Goal: Book appointment/travel/reservation

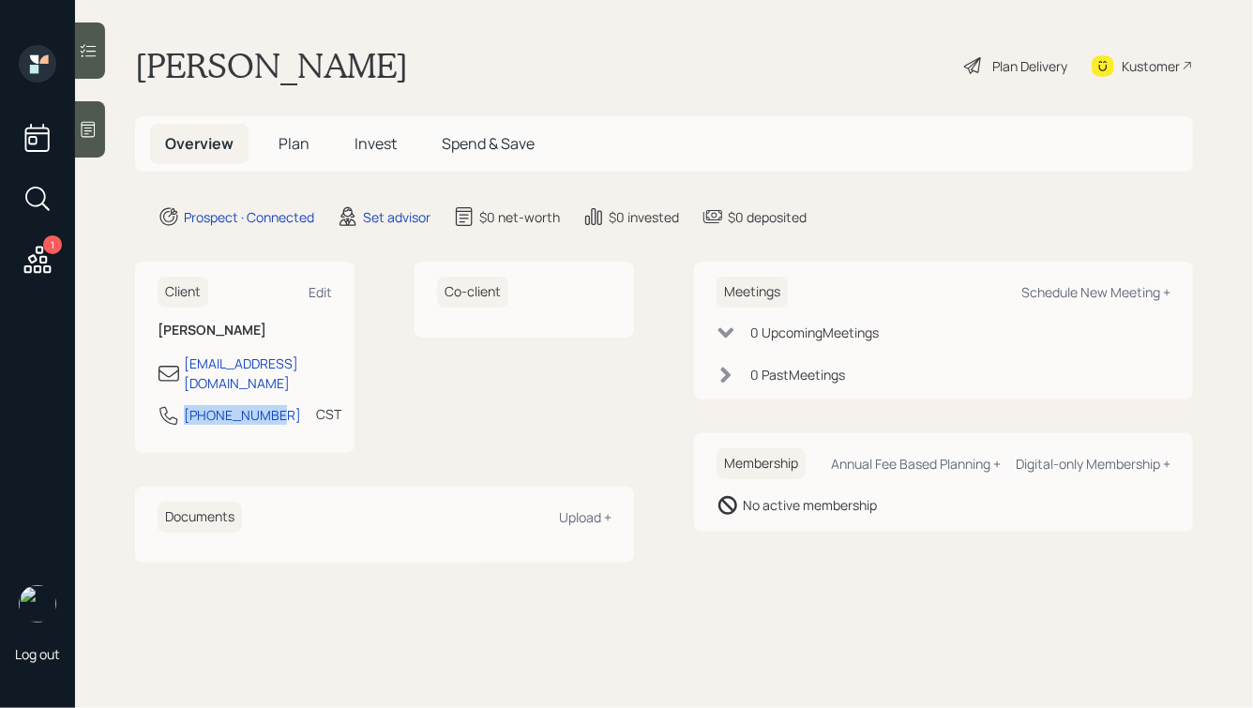
drag, startPoint x: 269, startPoint y: 393, endPoint x: 175, endPoint y: 394, distance: 93.8
click at [175, 404] on div "[PHONE_NUMBER] CST Currently 3:43 PM" at bounding box center [245, 421] width 174 height 34
copy div "[PHONE_NUMBER]"
click at [1059, 296] on div "Schedule New Meeting +" at bounding box center [1095, 292] width 149 height 18
select select "round-[PERSON_NAME]"
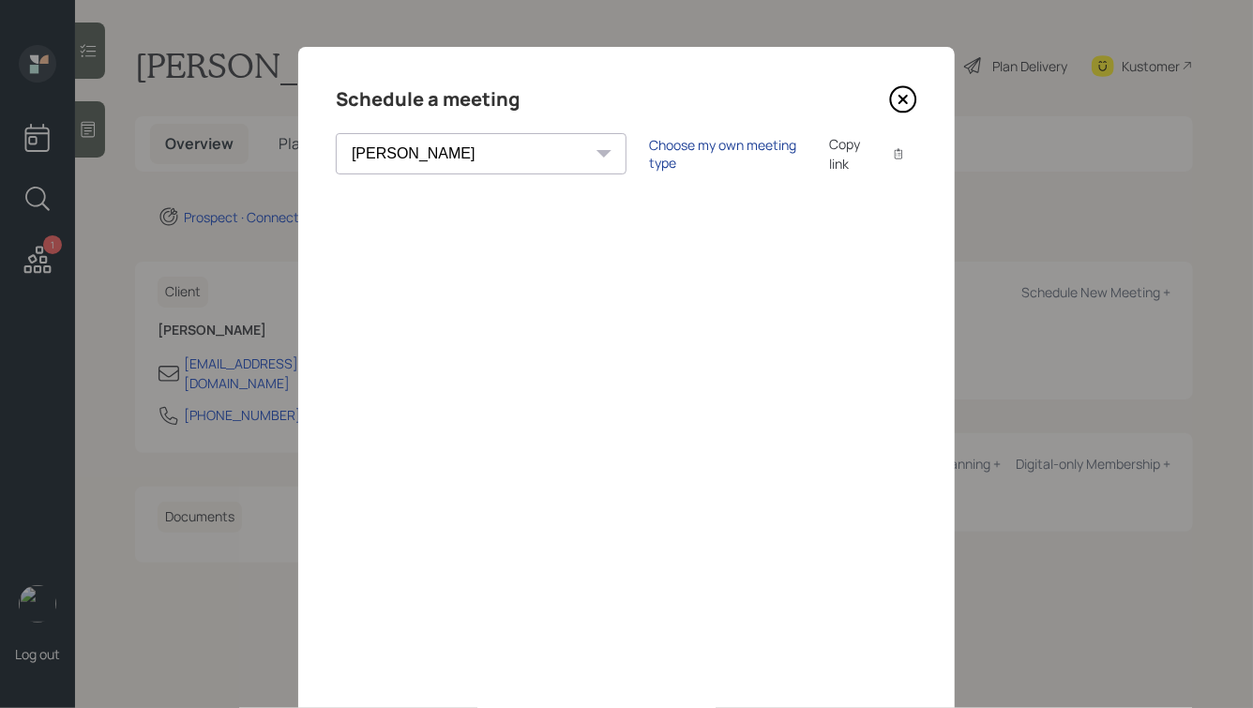
click at [649, 158] on div "Choose my own meeting type" at bounding box center [728, 154] width 158 height 36
